Goal: Information Seeking & Learning: Learn about a topic

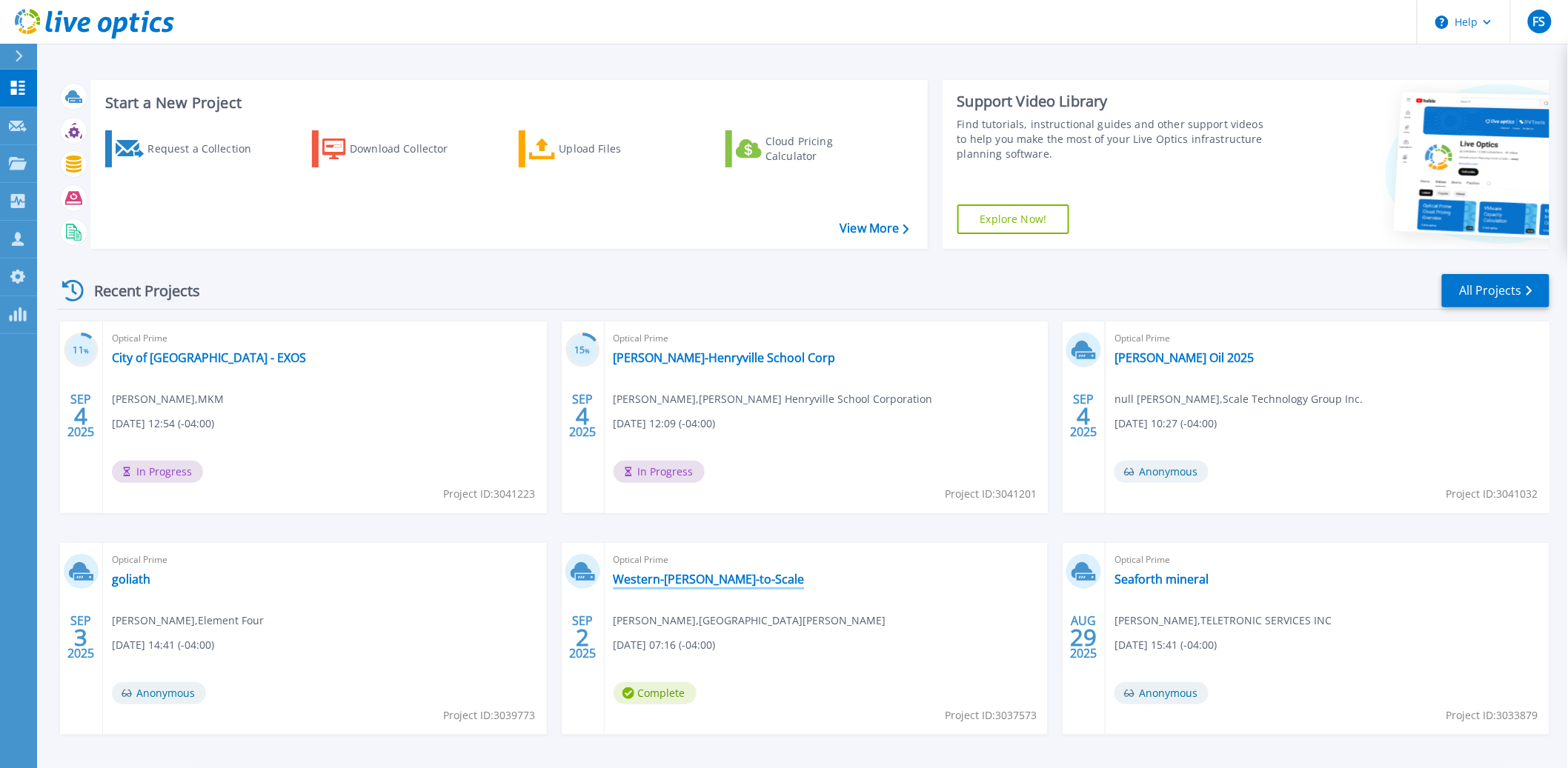
click at [694, 577] on link "Western-[PERSON_NAME]-to-Scale" at bounding box center [708, 580] width 191 height 15
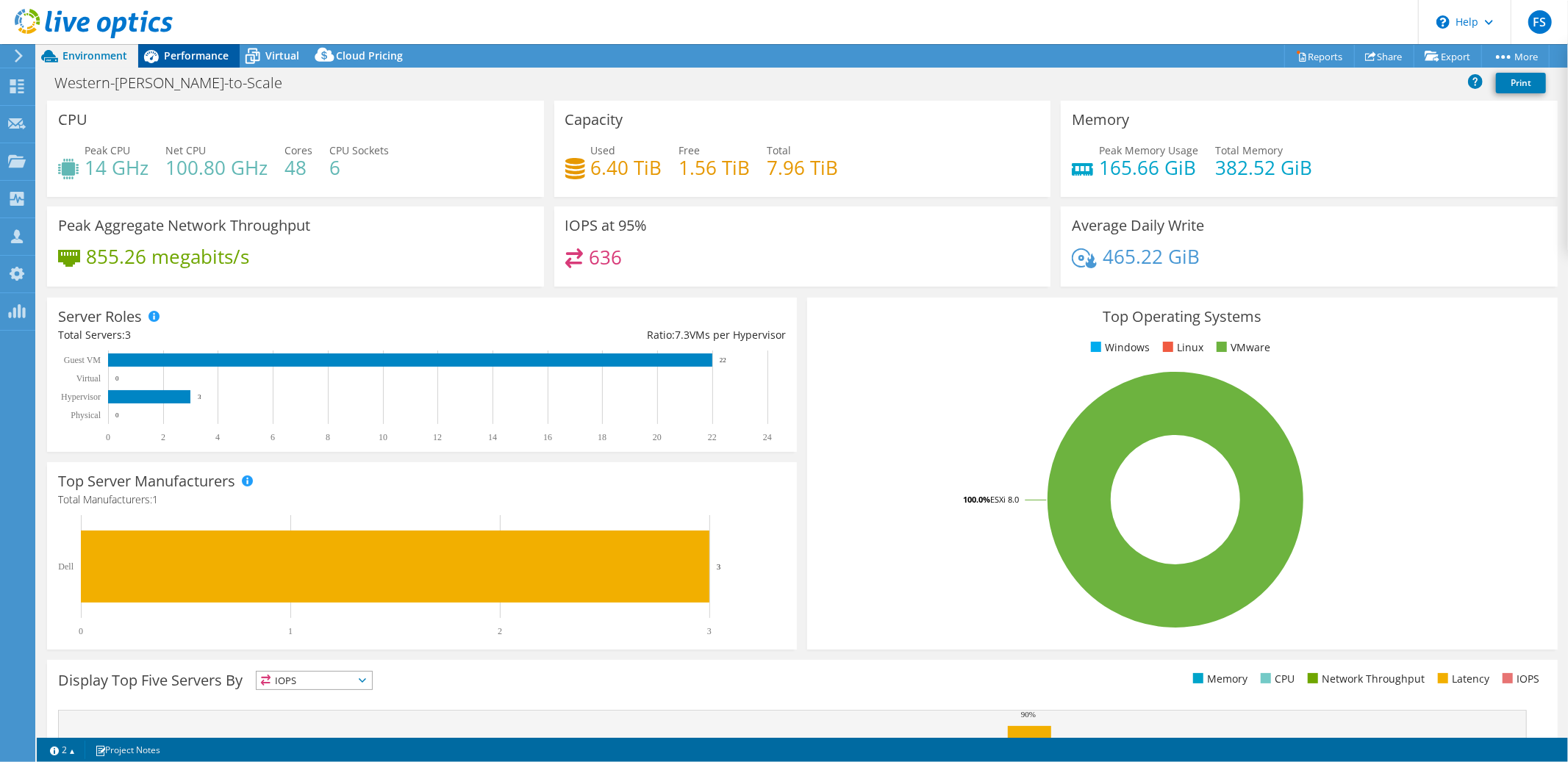
click at [210, 62] on span "Performance" at bounding box center [196, 55] width 65 height 14
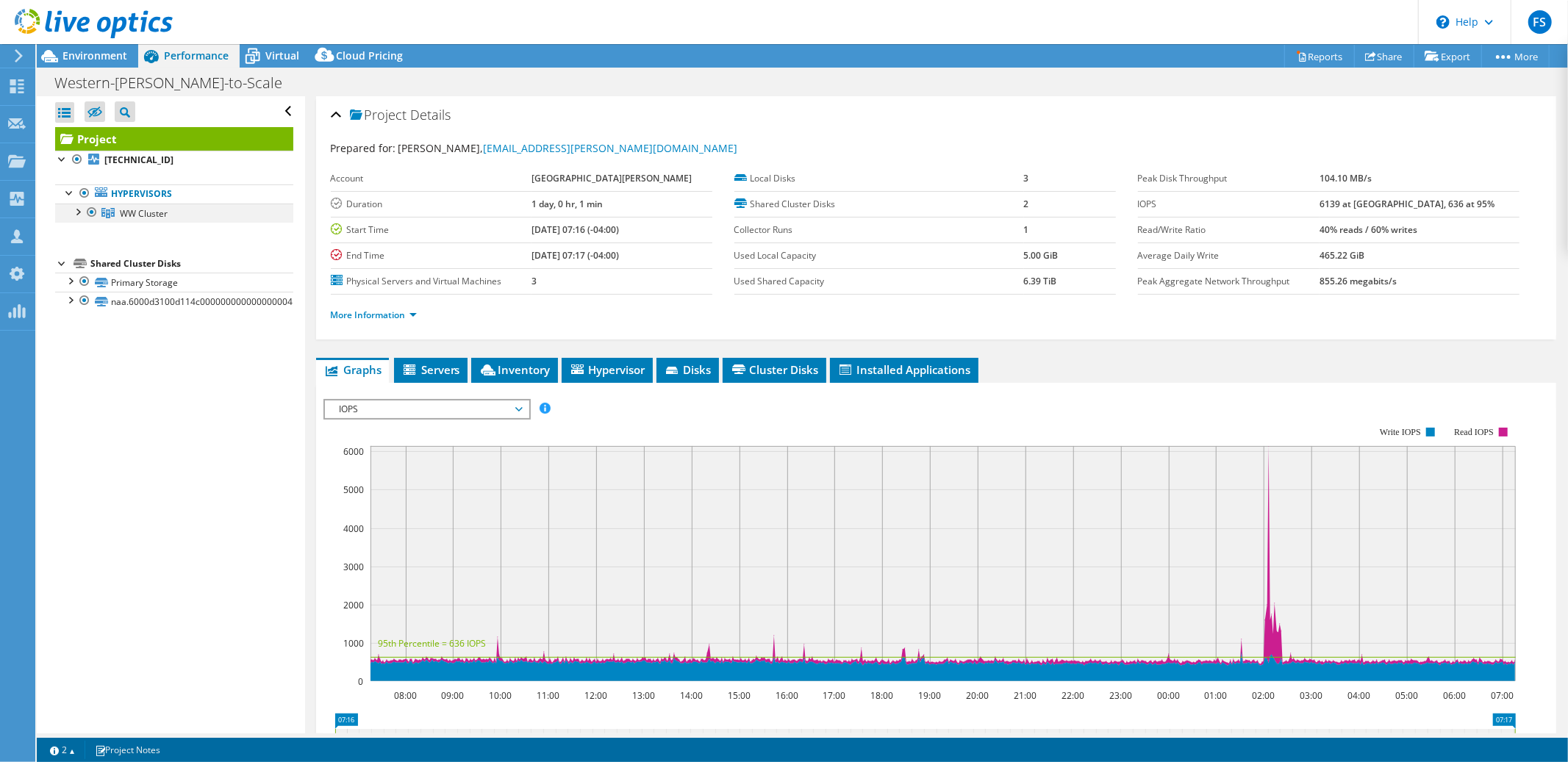
click at [78, 214] on div at bounding box center [77, 211] width 15 height 15
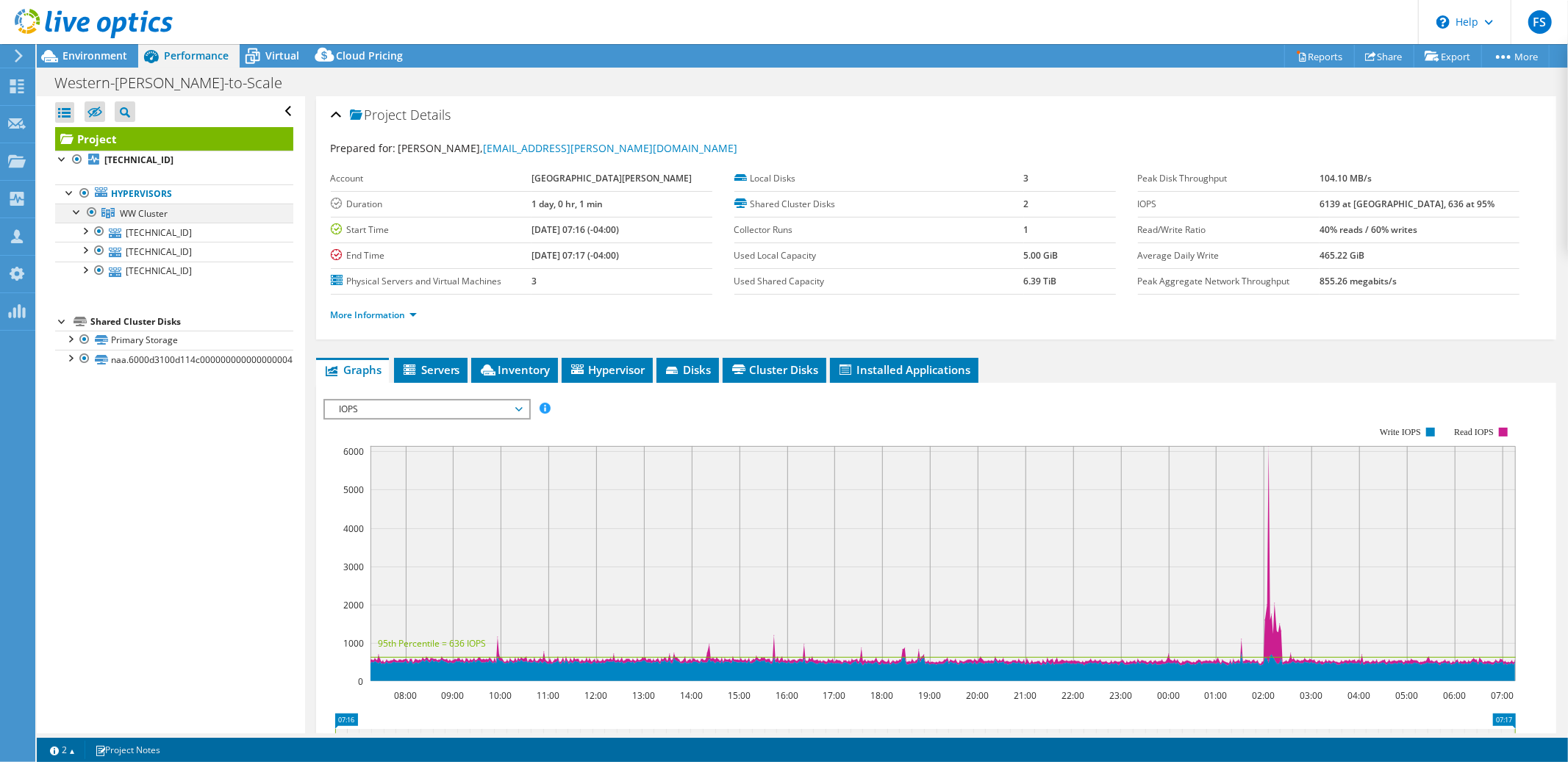
click at [77, 214] on div at bounding box center [77, 211] width 15 height 15
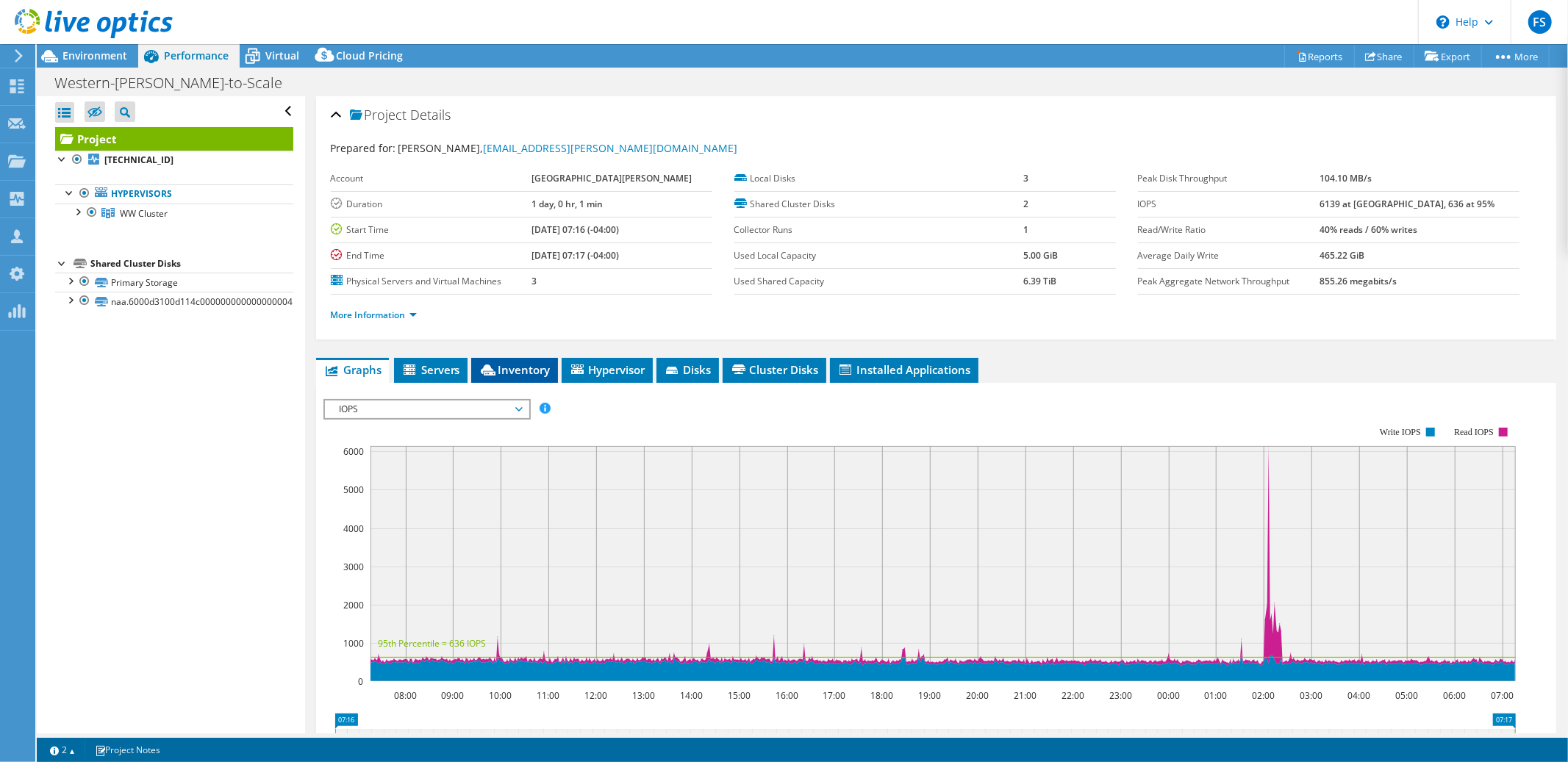
click at [508, 370] on span "Inventory" at bounding box center [514, 370] width 72 height 15
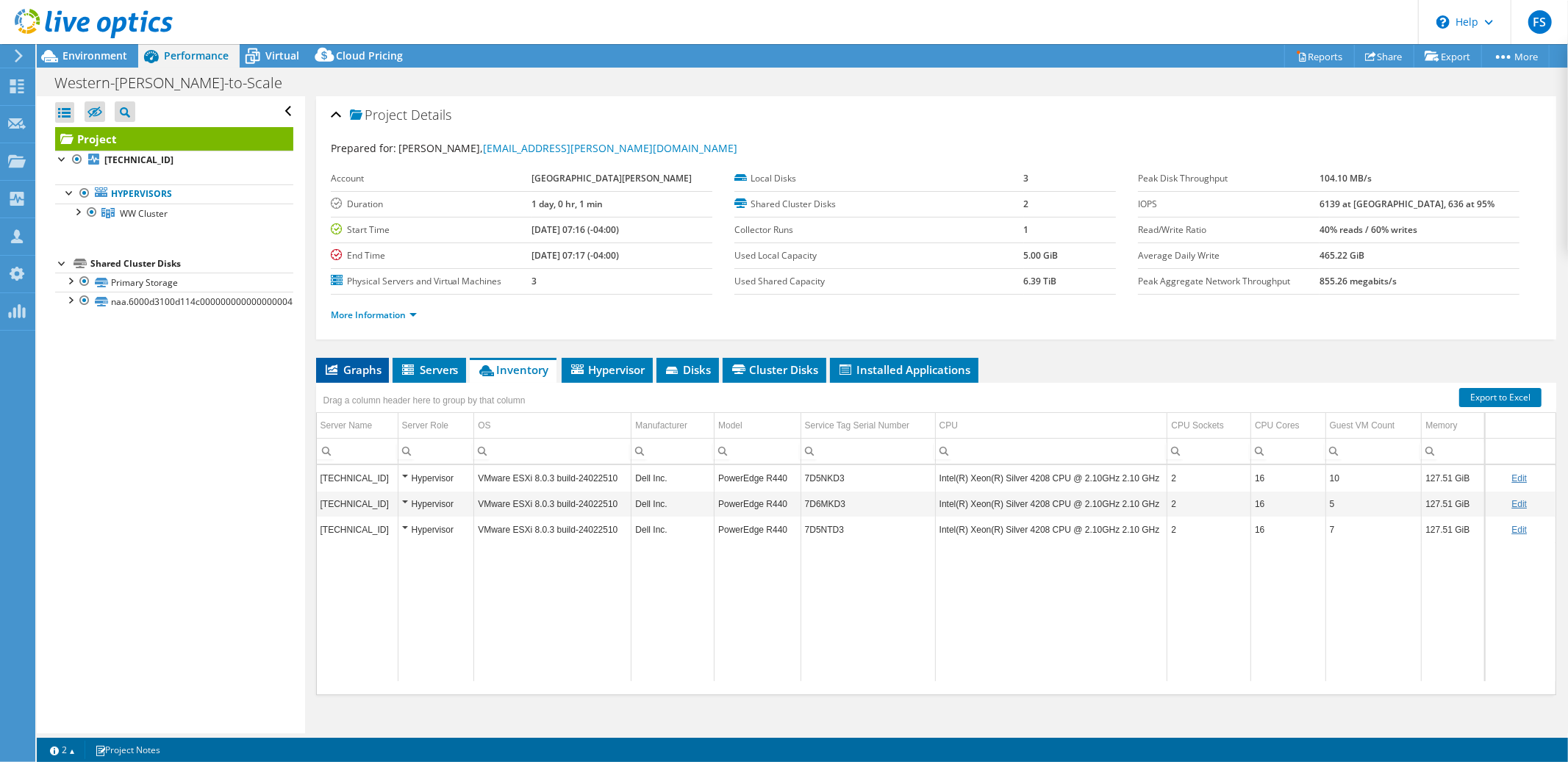
click at [355, 364] on span "Graphs" at bounding box center [353, 370] width 58 height 15
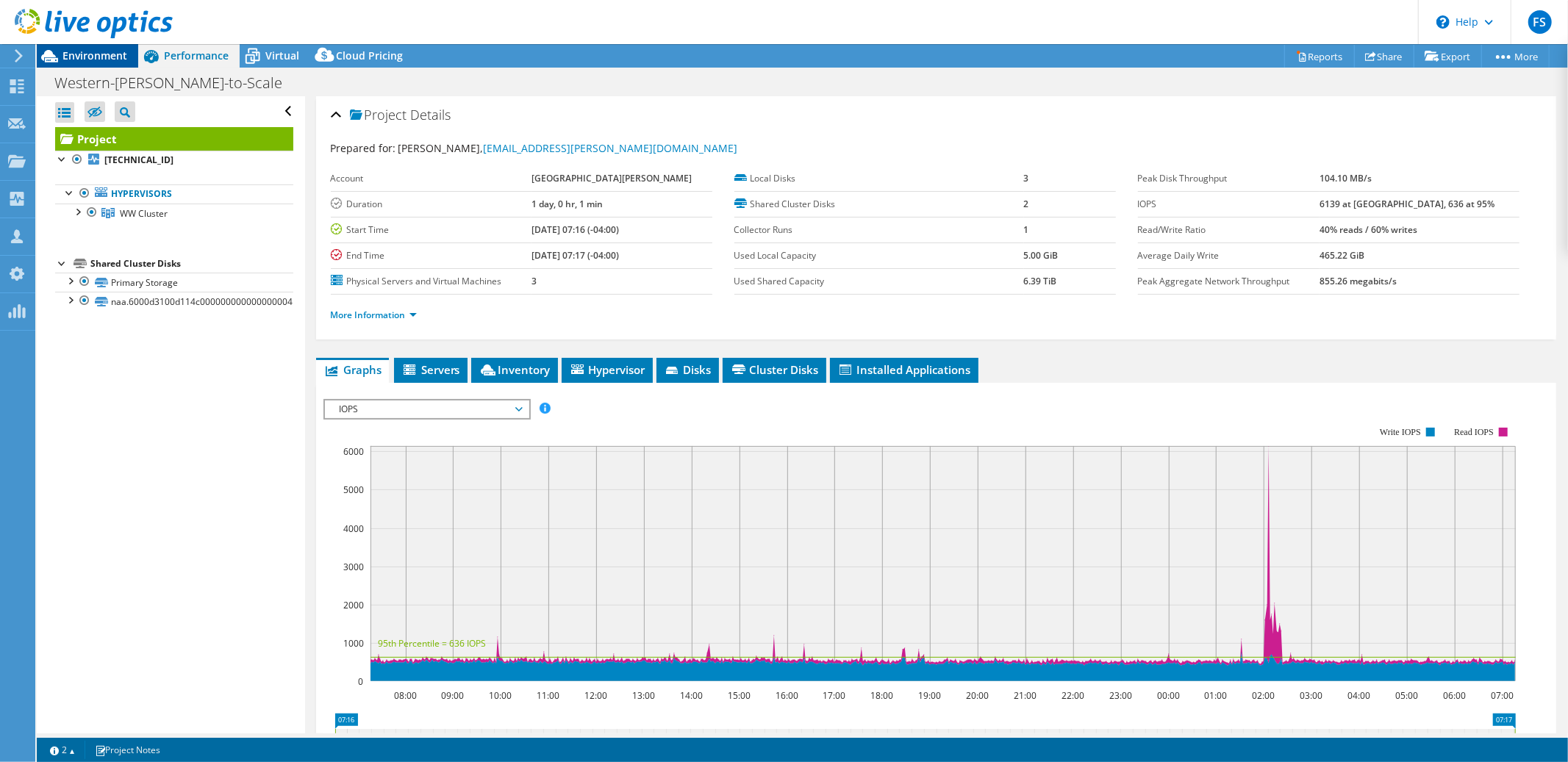
click at [110, 65] on div "Environment" at bounding box center [88, 56] width 102 height 24
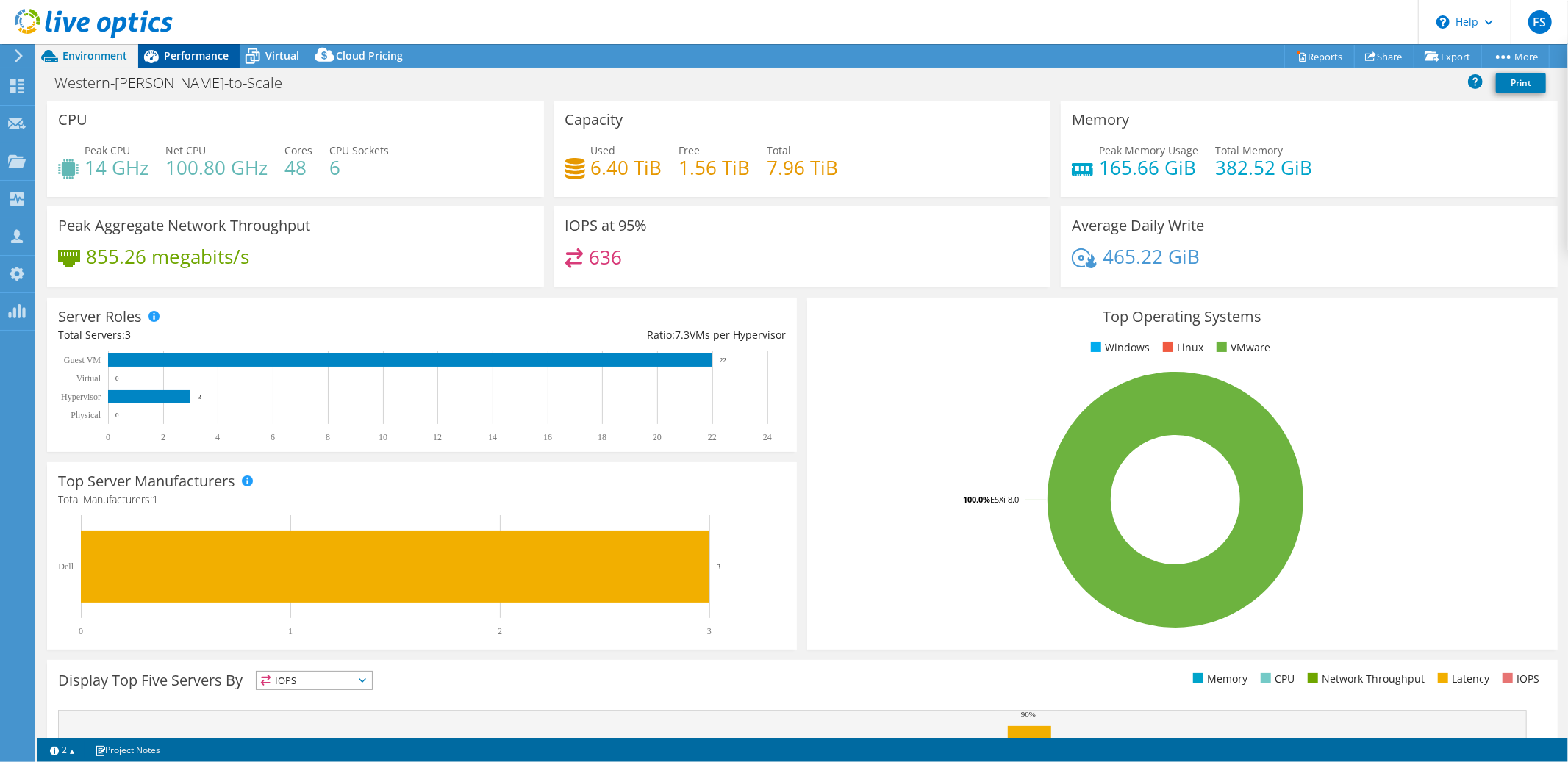
click at [198, 55] on span "Performance" at bounding box center [196, 55] width 65 height 14
